Goal: Task Accomplishment & Management: Manage account settings

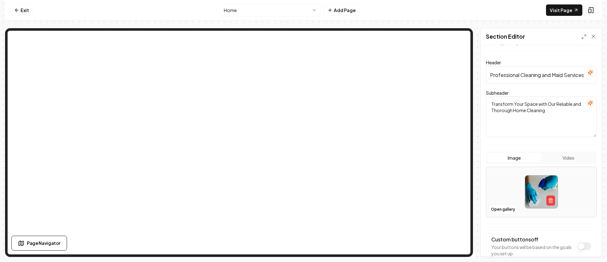
scroll to position [65, 0]
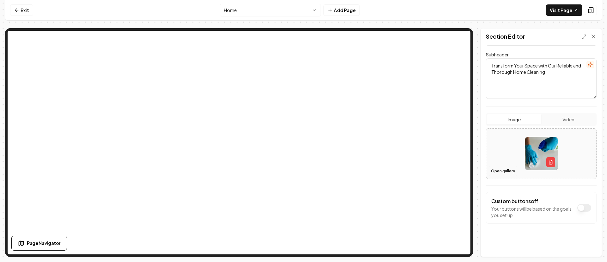
click at [498, 170] on button "Open gallery" at bounding box center [503, 171] width 28 height 10
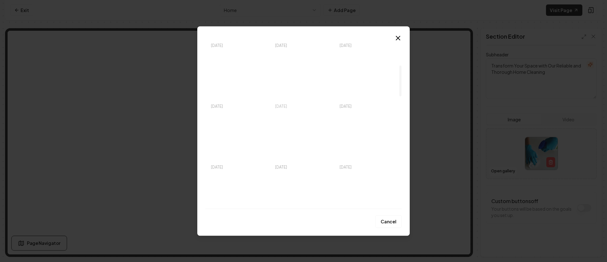
scroll to position [142, 0]
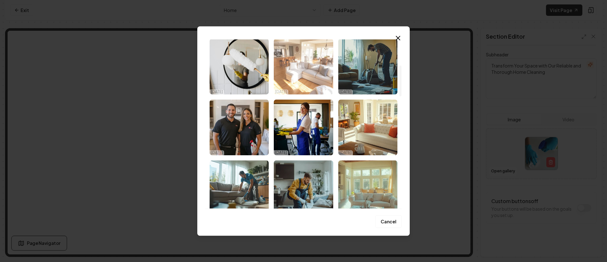
click at [297, 78] on img "Select image image_68e4c39c5c7cd75eb8e37f5c.png" at bounding box center [303, 67] width 59 height 56
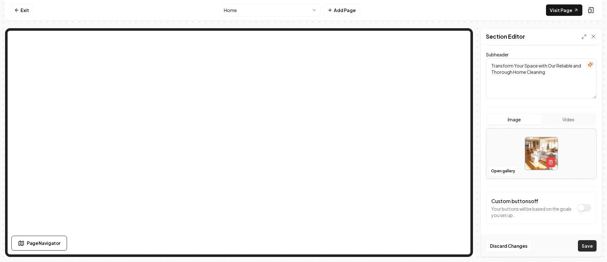
click at [585, 247] on button "Save" at bounding box center [587, 245] width 19 height 11
